Goal: Check status: Check status

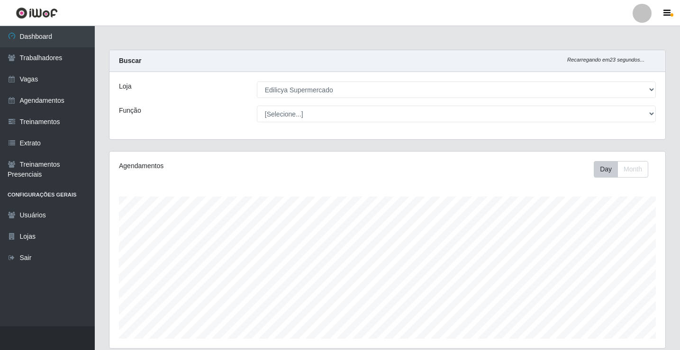
select select "460"
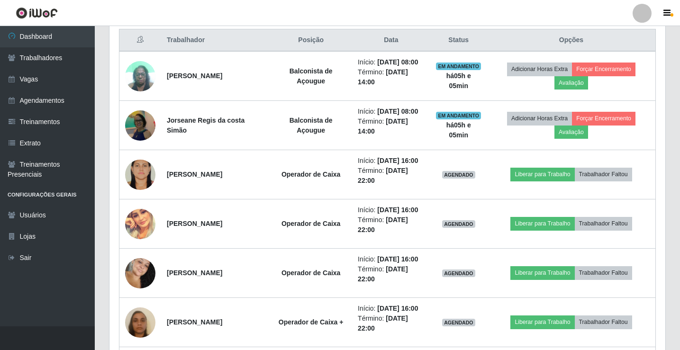
scroll to position [279, 0]
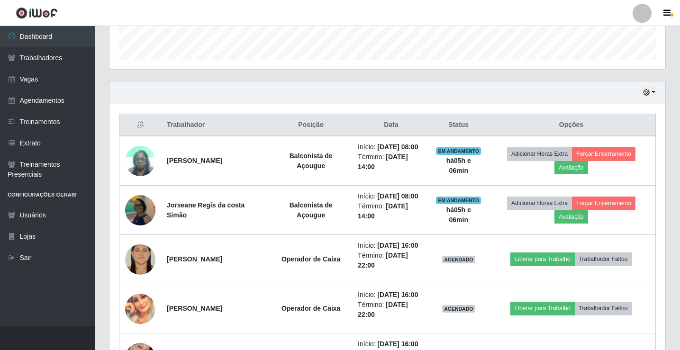
click at [638, 16] on div at bounding box center [642, 13] width 19 height 19
click at [241, 91] on div "Hoje 1 dia 3 dias 1 Semana Não encerrados" at bounding box center [387, 93] width 556 height 23
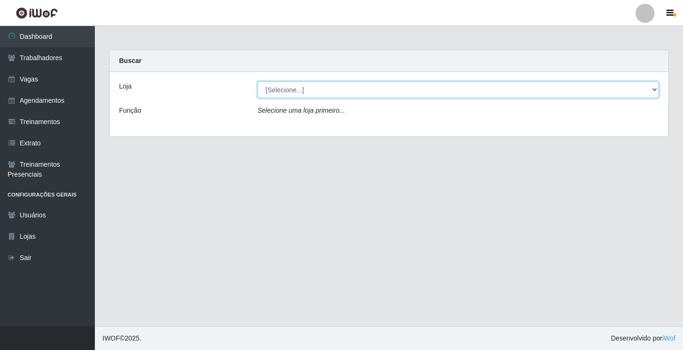
click at [324, 88] on select "[Selecione...] Edilicya Supermercado" at bounding box center [457, 90] width 401 height 17
select select "460"
click at [257, 82] on select "[Selecione...] Edilicya Supermercado" at bounding box center [457, 90] width 401 height 17
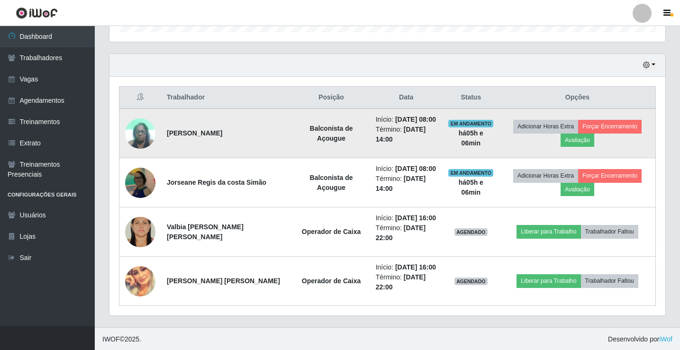
scroll to position [308, 0]
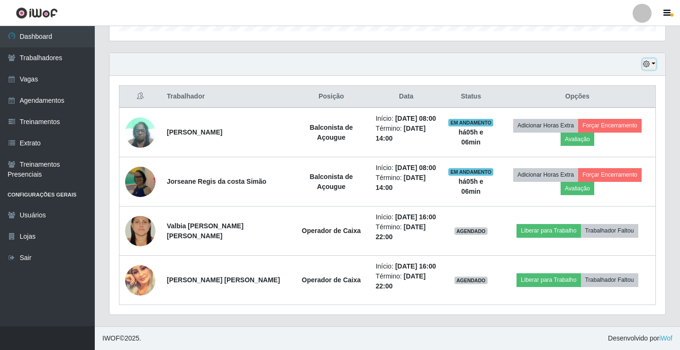
click at [656, 66] on button "button" at bounding box center [649, 64] width 13 height 11
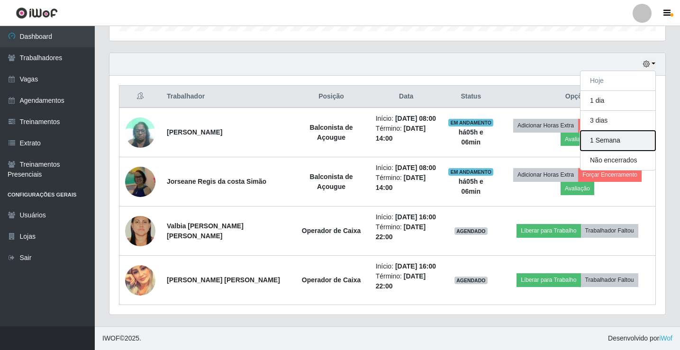
click at [612, 139] on button "1 Semana" at bounding box center [618, 141] width 75 height 20
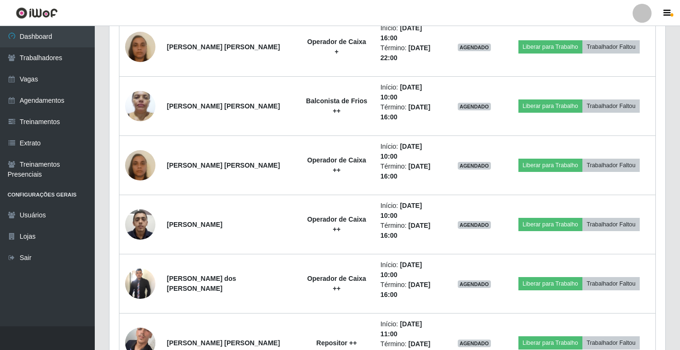
scroll to position [687, 0]
